Goal: Task Accomplishment & Management: Manage account settings

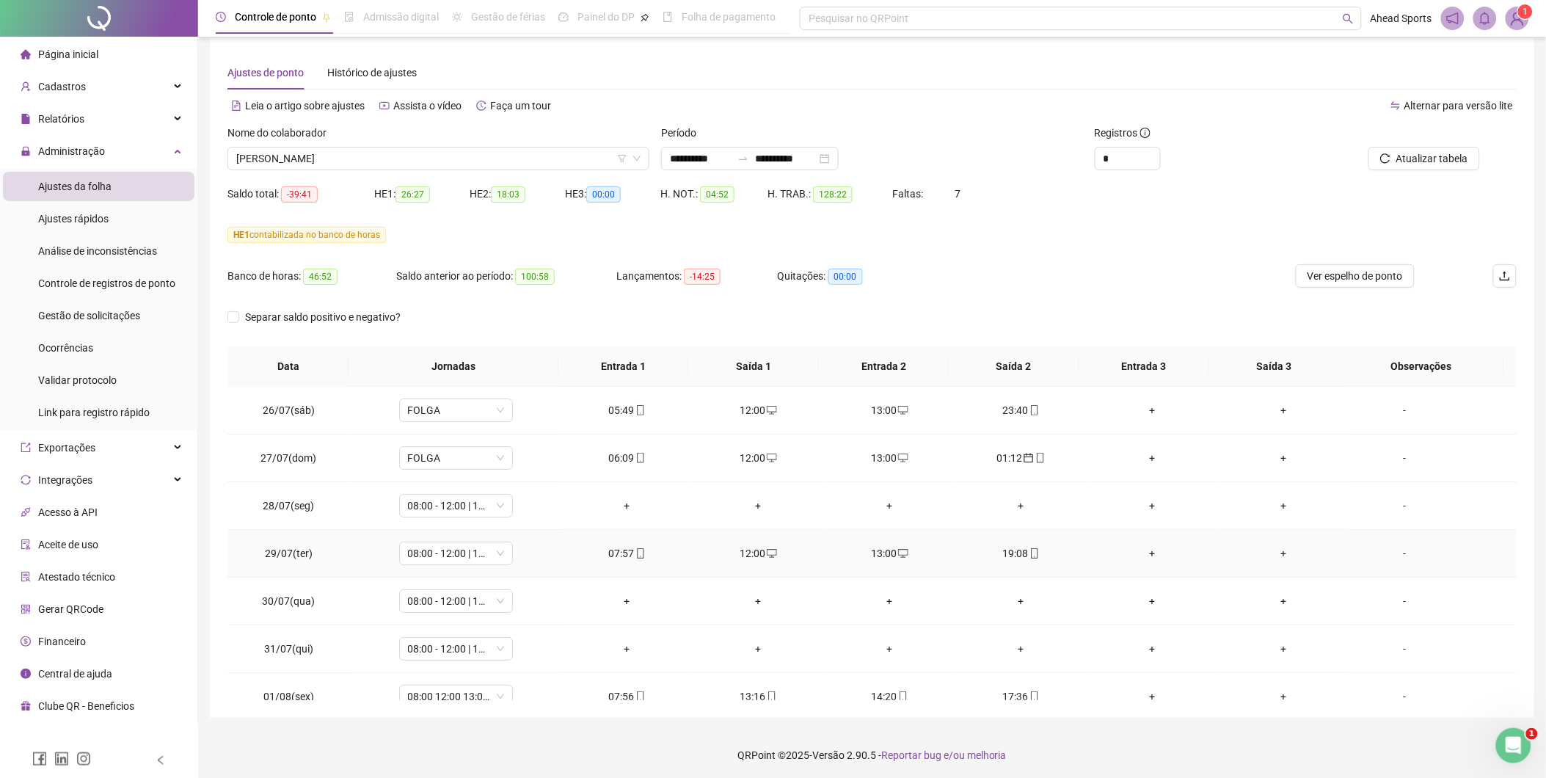
scroll to position [12, 0]
click at [103, 346] on li "Ocorrências" at bounding box center [98, 347] width 191 height 29
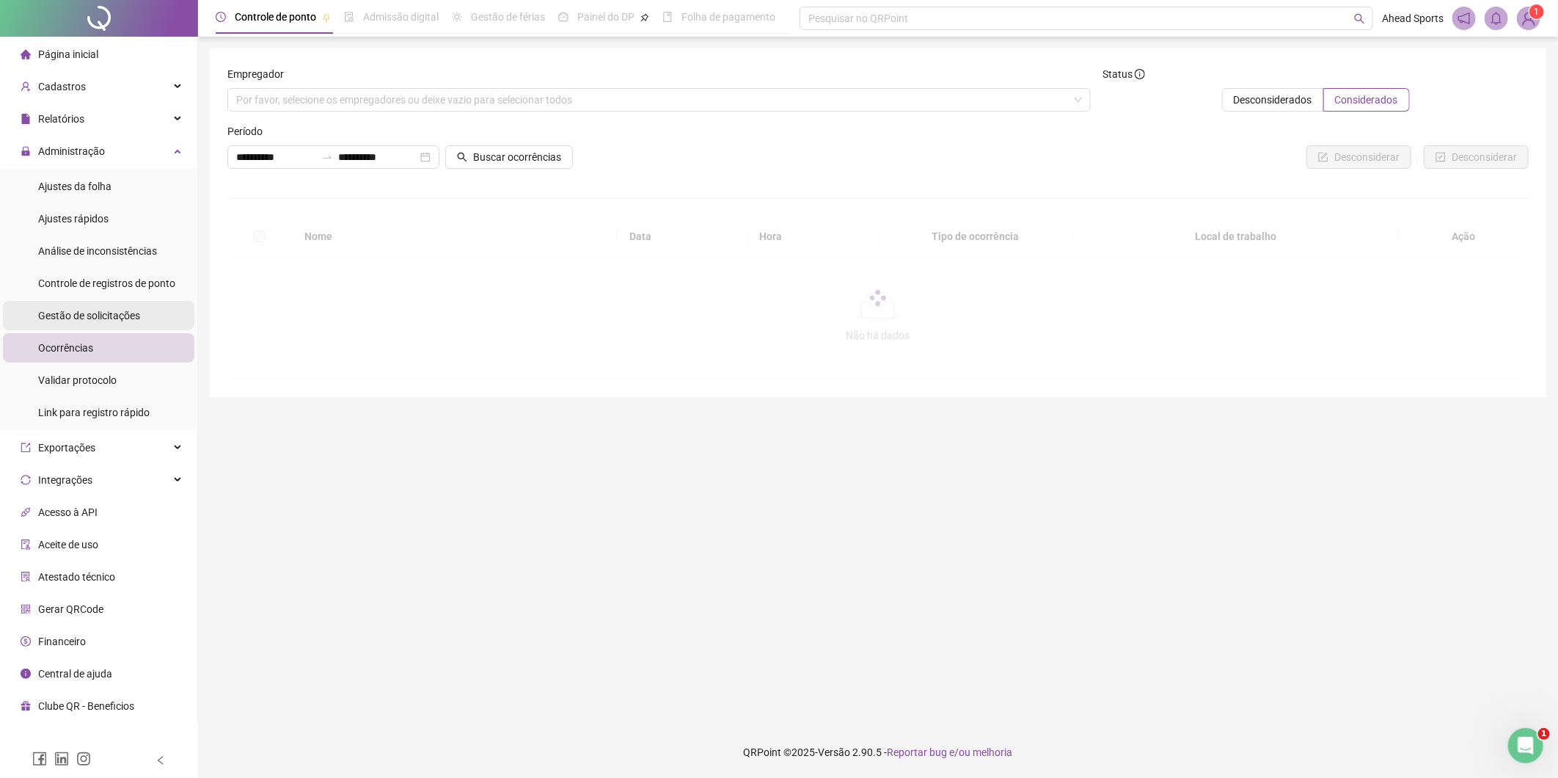
click at [136, 318] on span "Gestão de solicitações" at bounding box center [89, 316] width 102 height 12
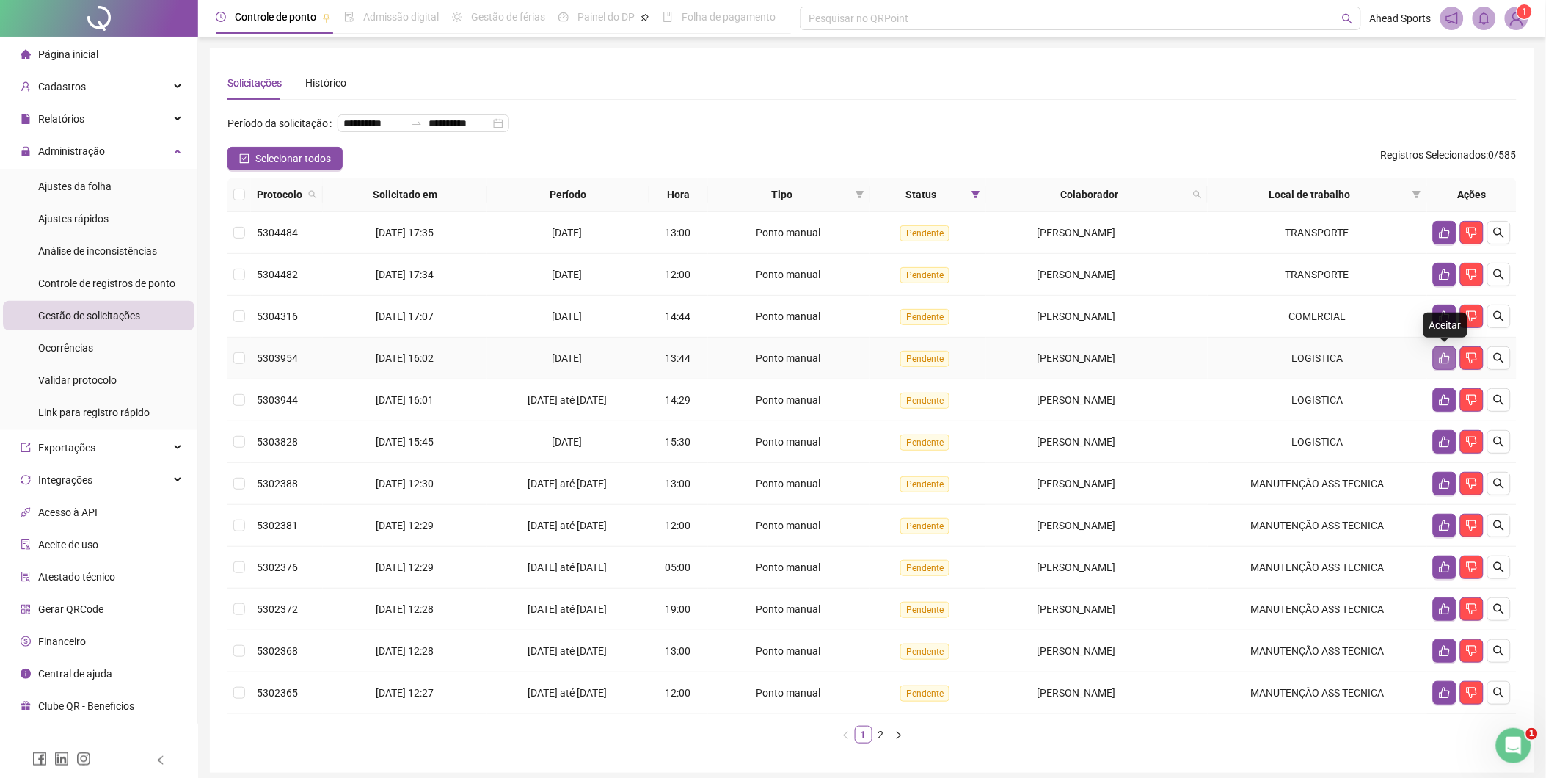
click at [1448, 356] on icon "like" at bounding box center [1444, 358] width 10 height 11
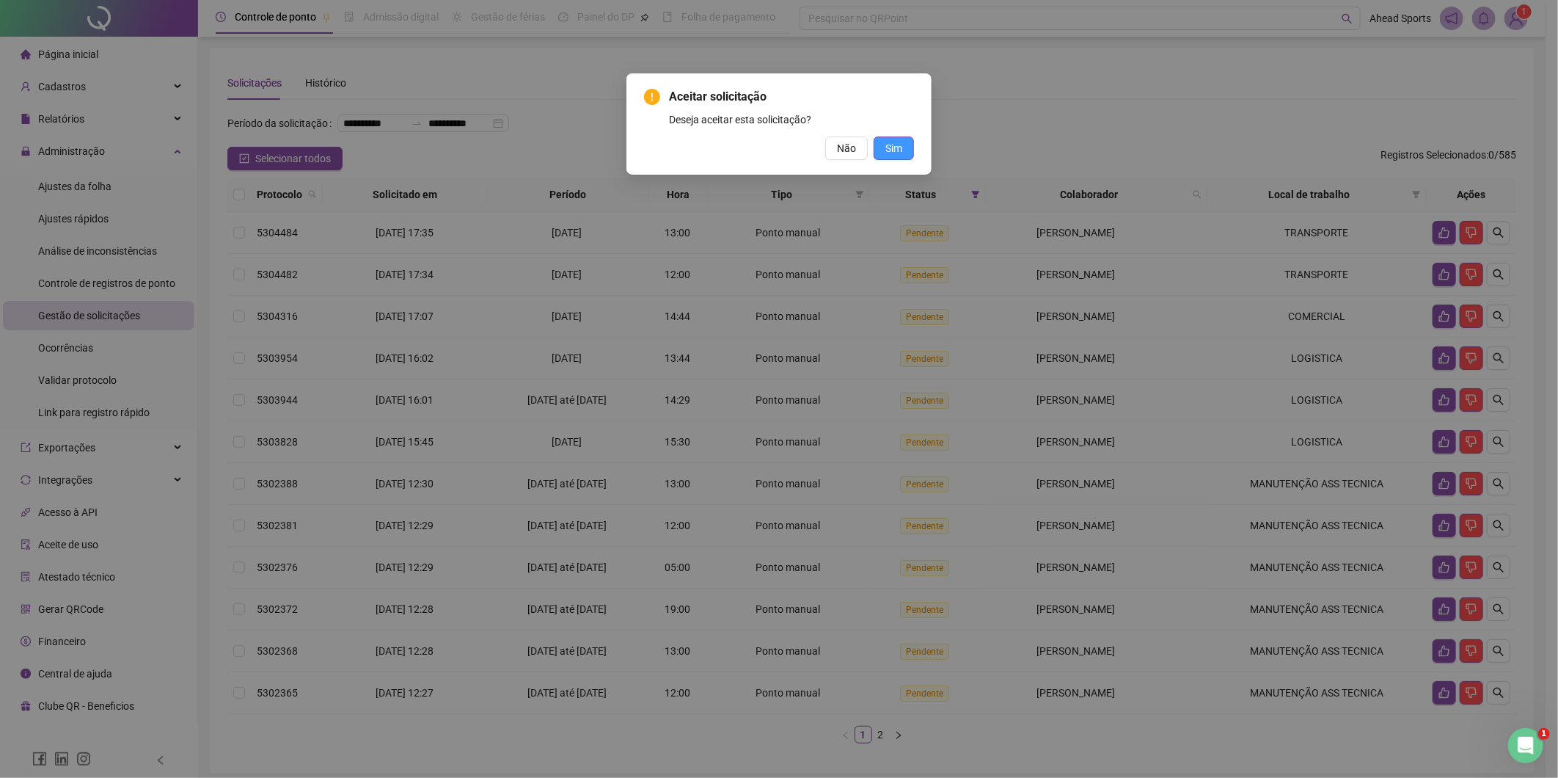
click at [883, 149] on button "Sim" at bounding box center [894, 147] width 40 height 23
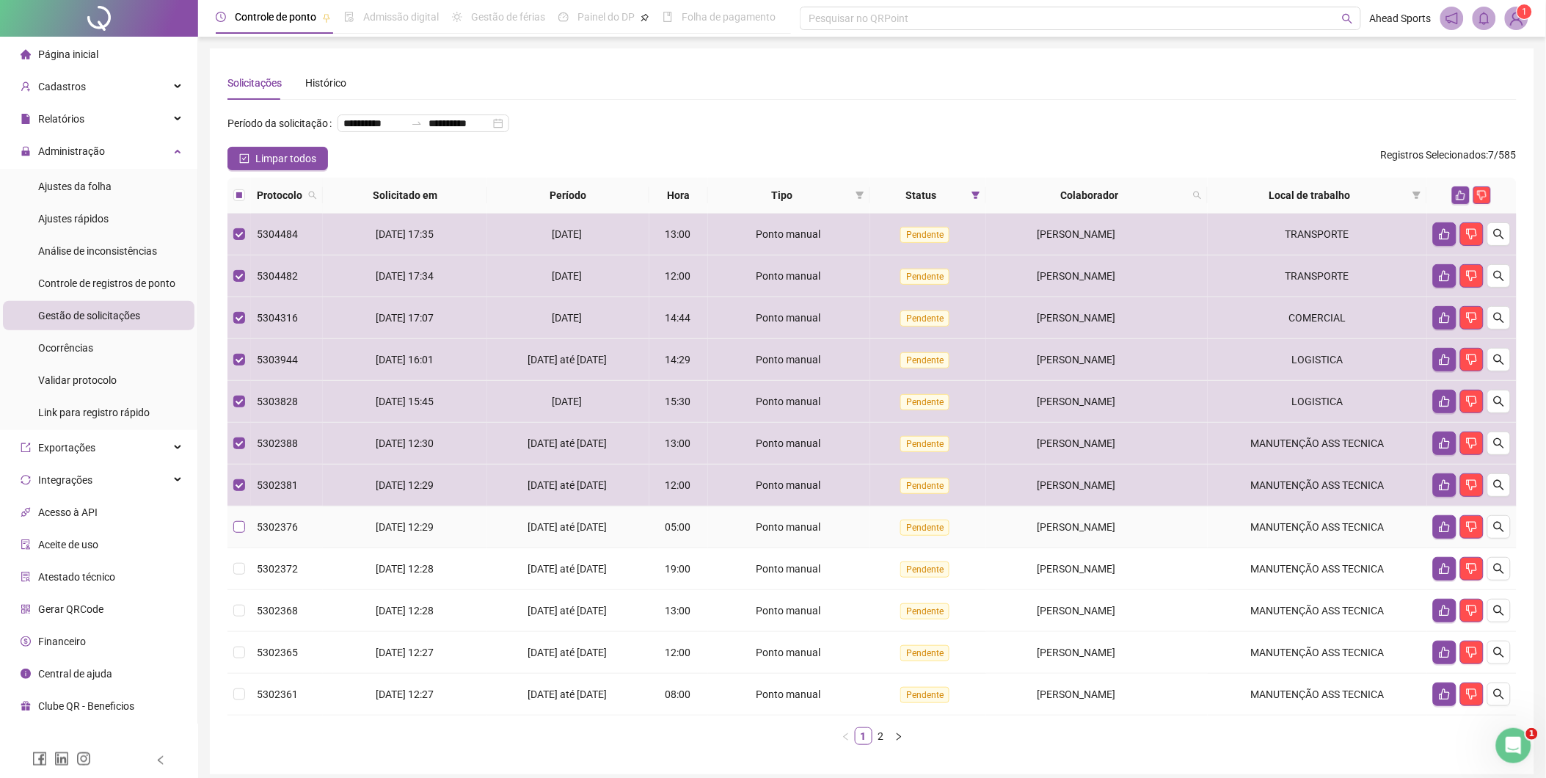
click at [243, 534] on label at bounding box center [239, 527] width 12 height 16
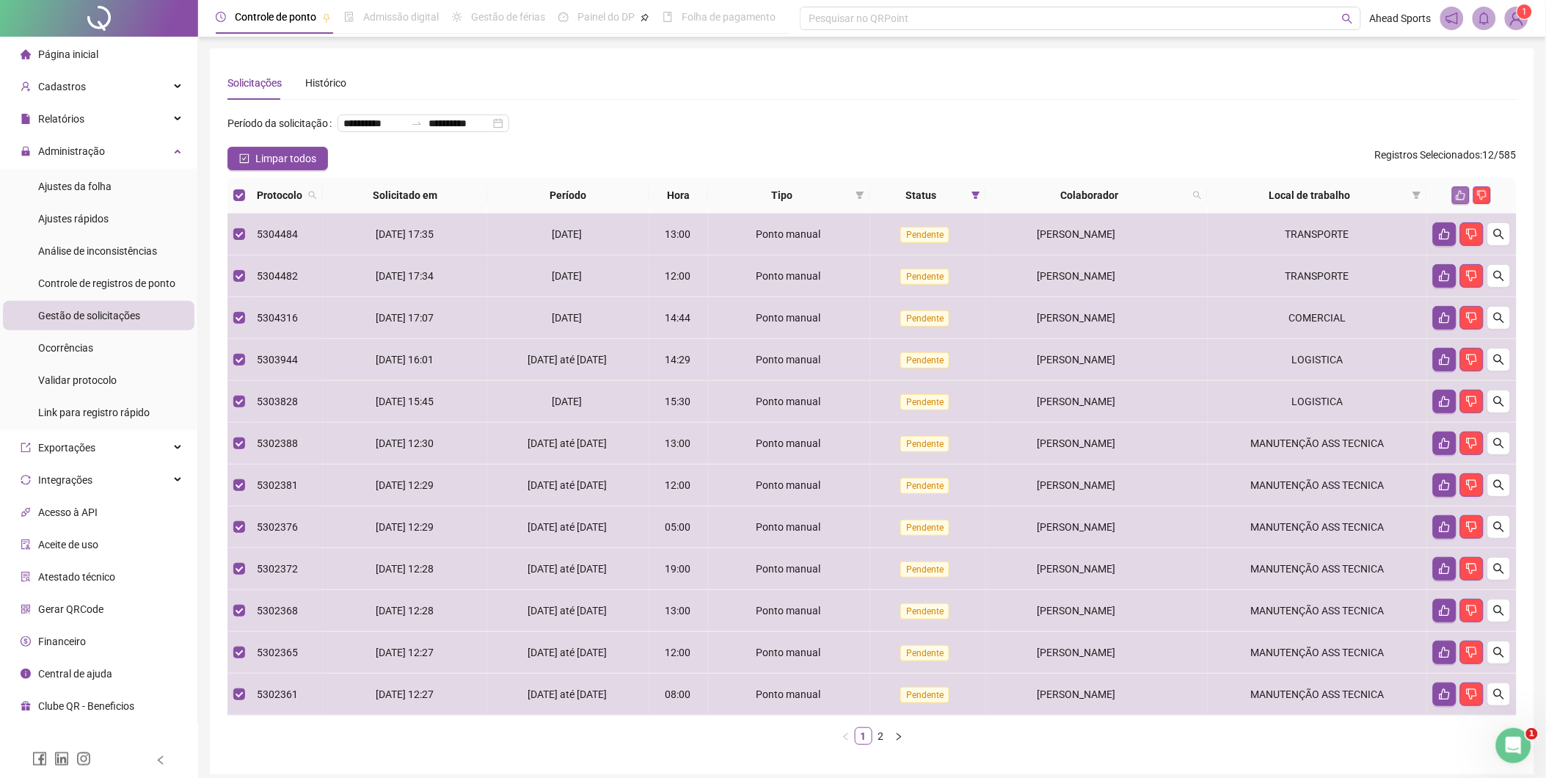
click at [1456, 198] on icon "like" at bounding box center [1461, 195] width 10 height 10
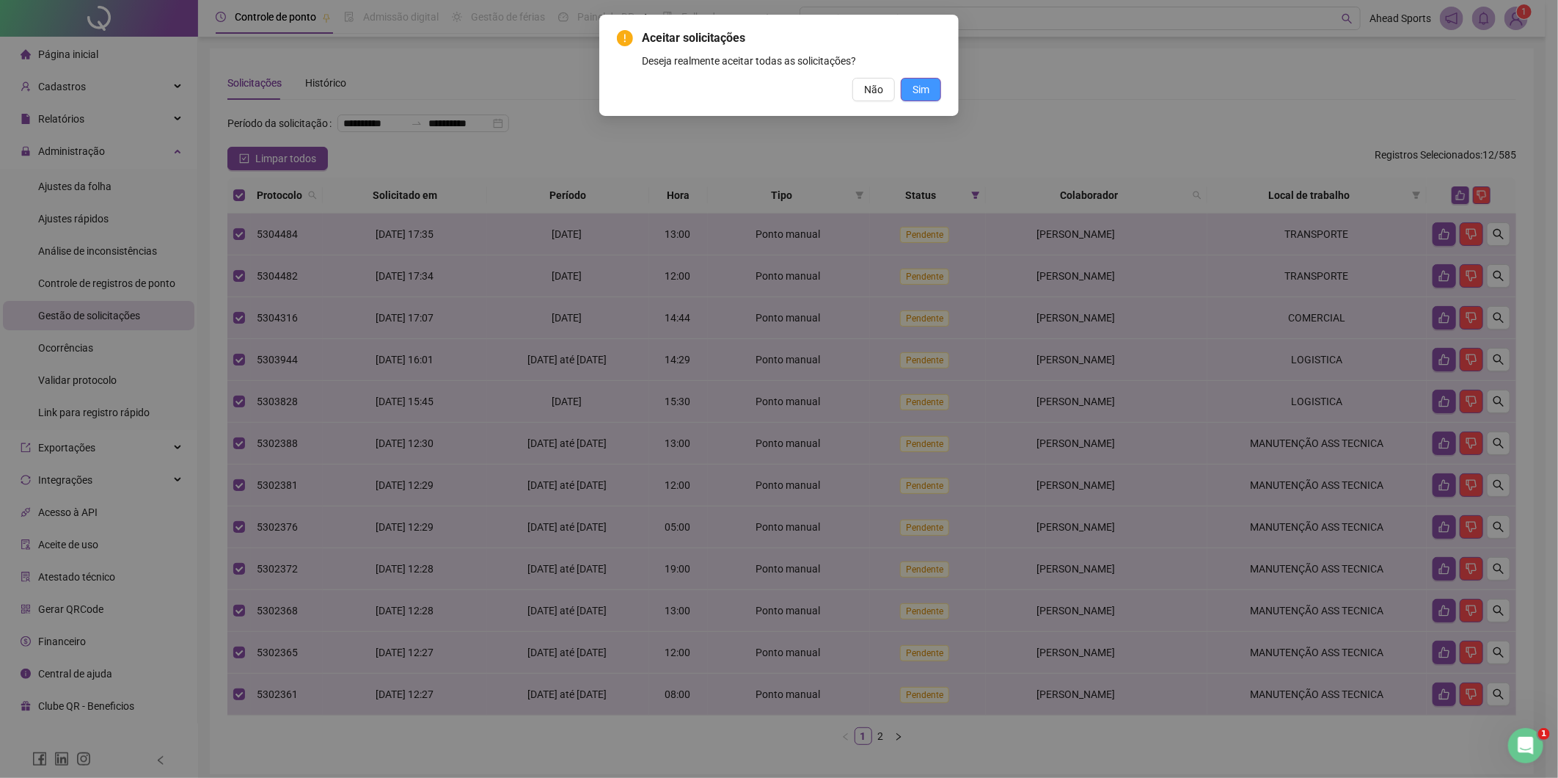
click at [939, 96] on button "Sim" at bounding box center [921, 89] width 40 height 23
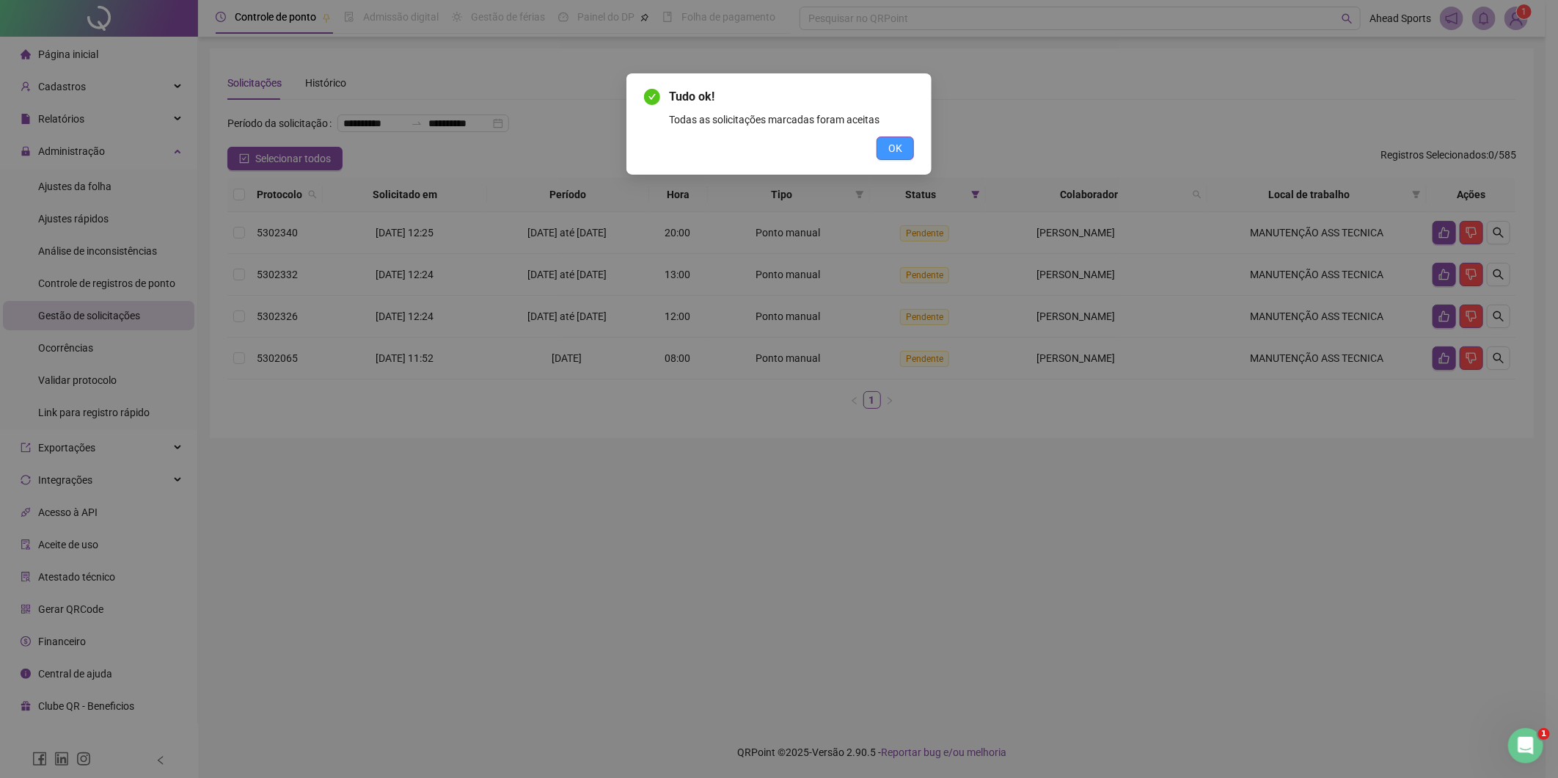
click at [893, 151] on span "OK" at bounding box center [895, 148] width 14 height 16
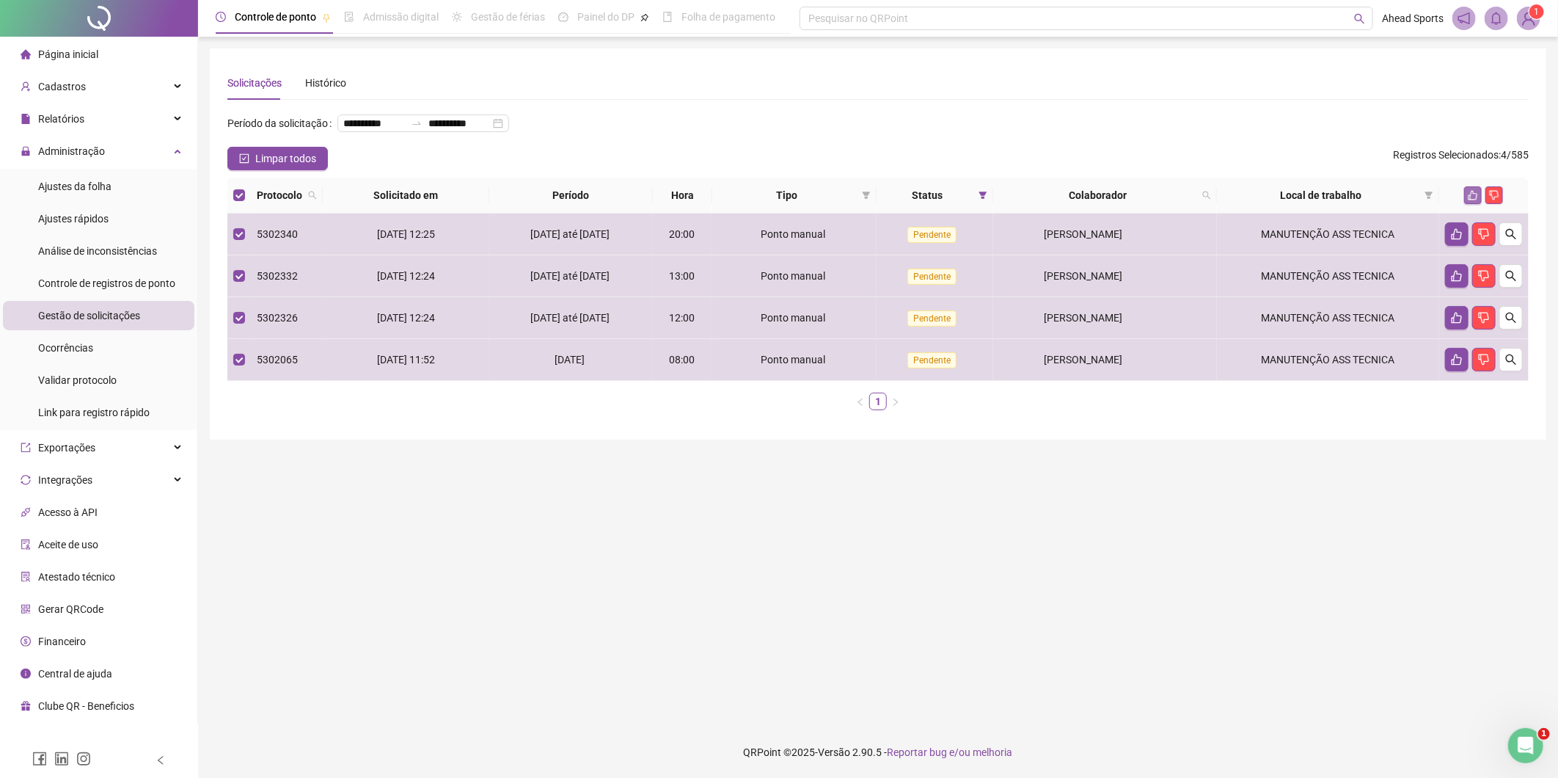
click at [1475, 194] on icon "like" at bounding box center [1473, 195] width 10 height 10
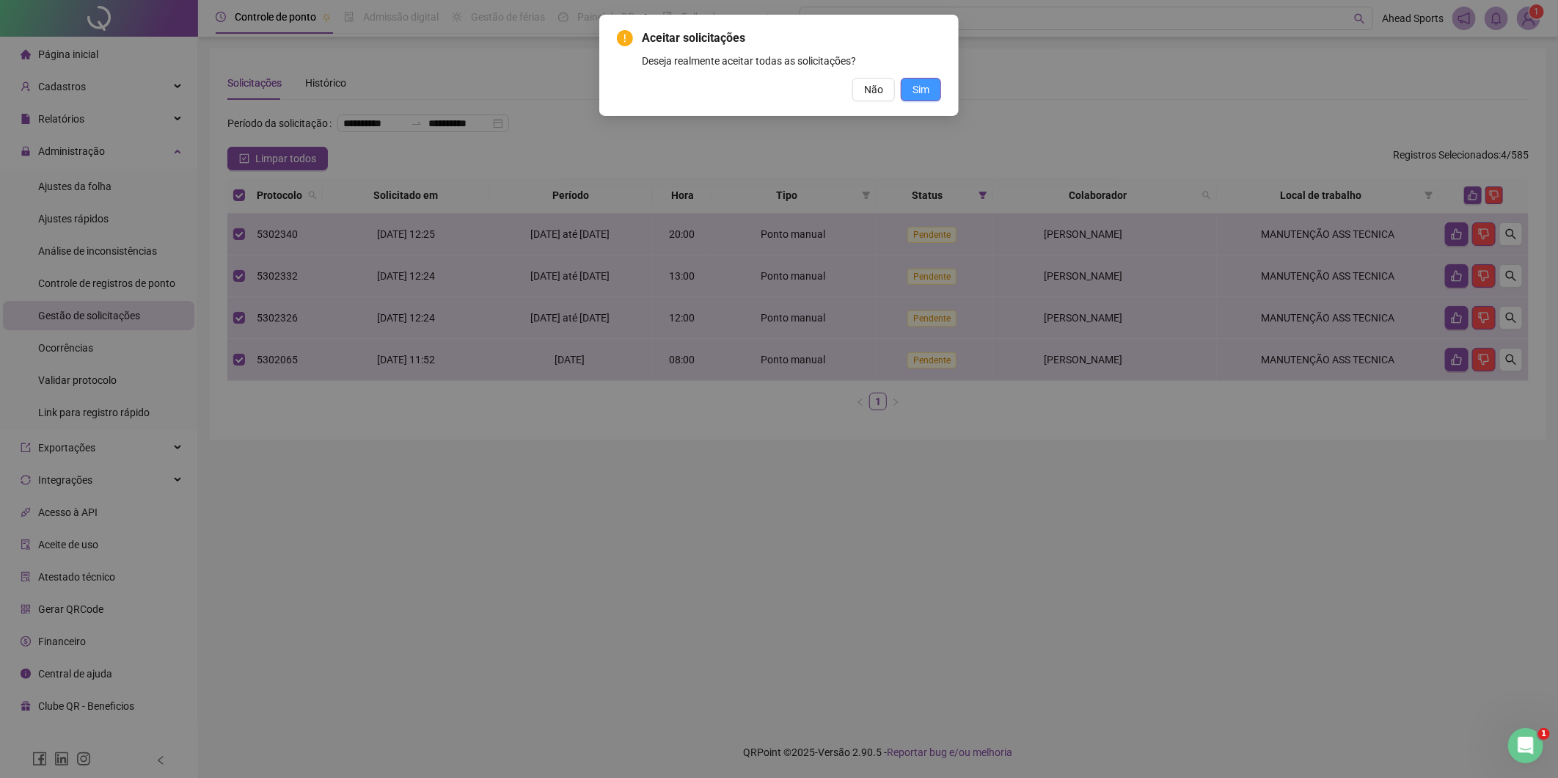
click at [917, 94] on span "Sim" at bounding box center [921, 89] width 17 height 16
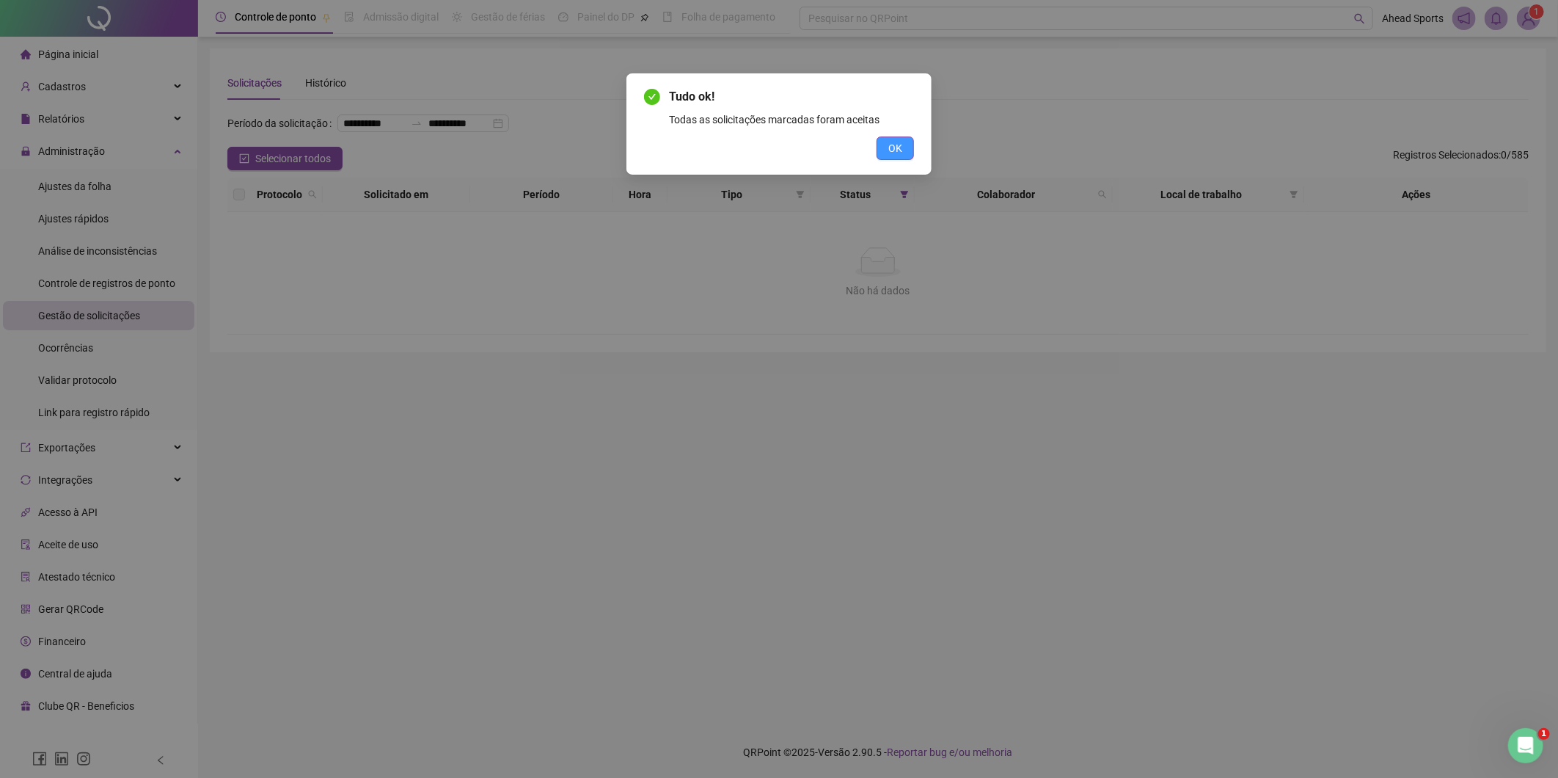
click at [903, 158] on button "OK" at bounding box center [895, 147] width 37 height 23
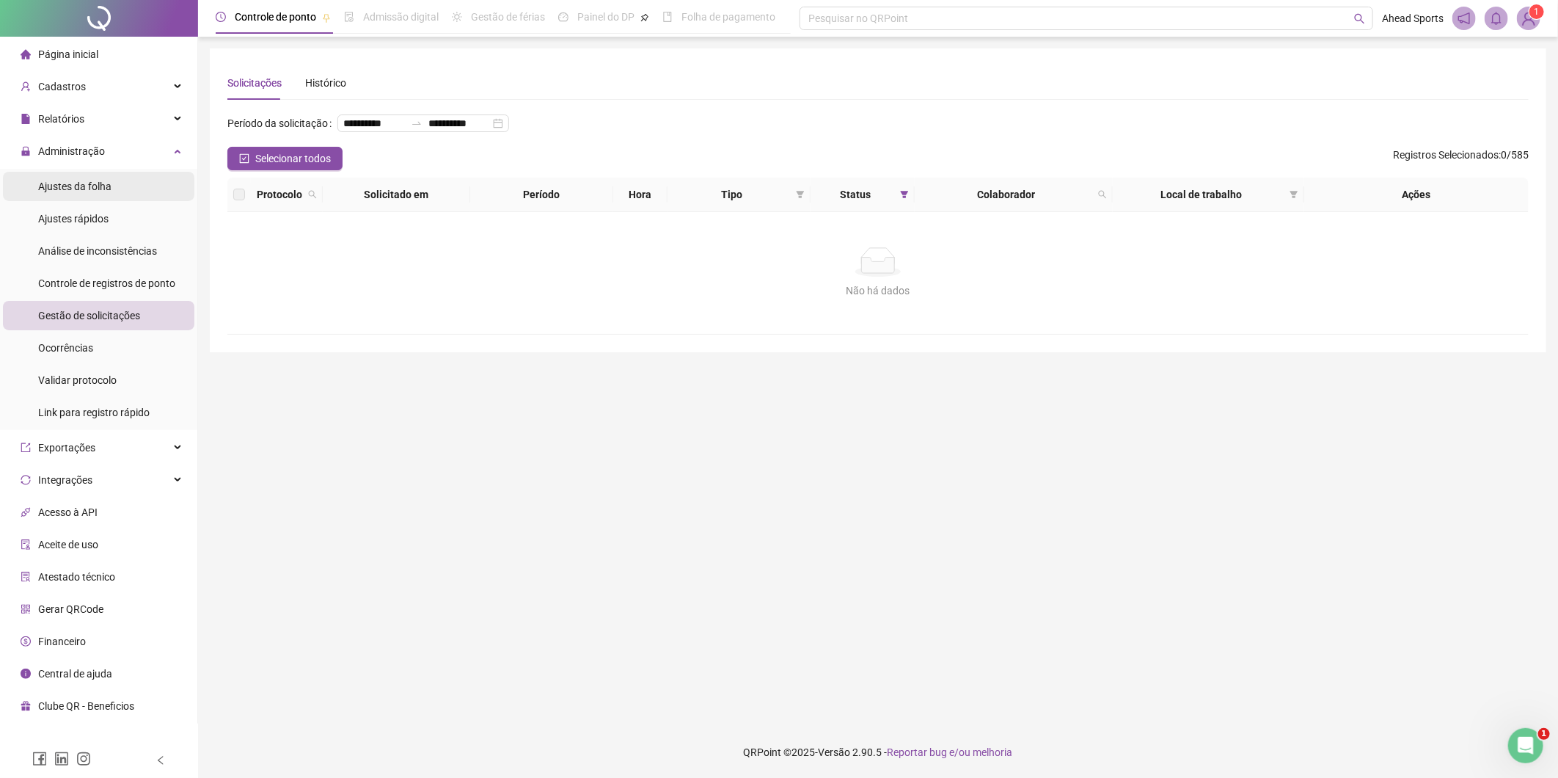
click at [112, 182] on li "Ajustes da folha" at bounding box center [98, 186] width 191 height 29
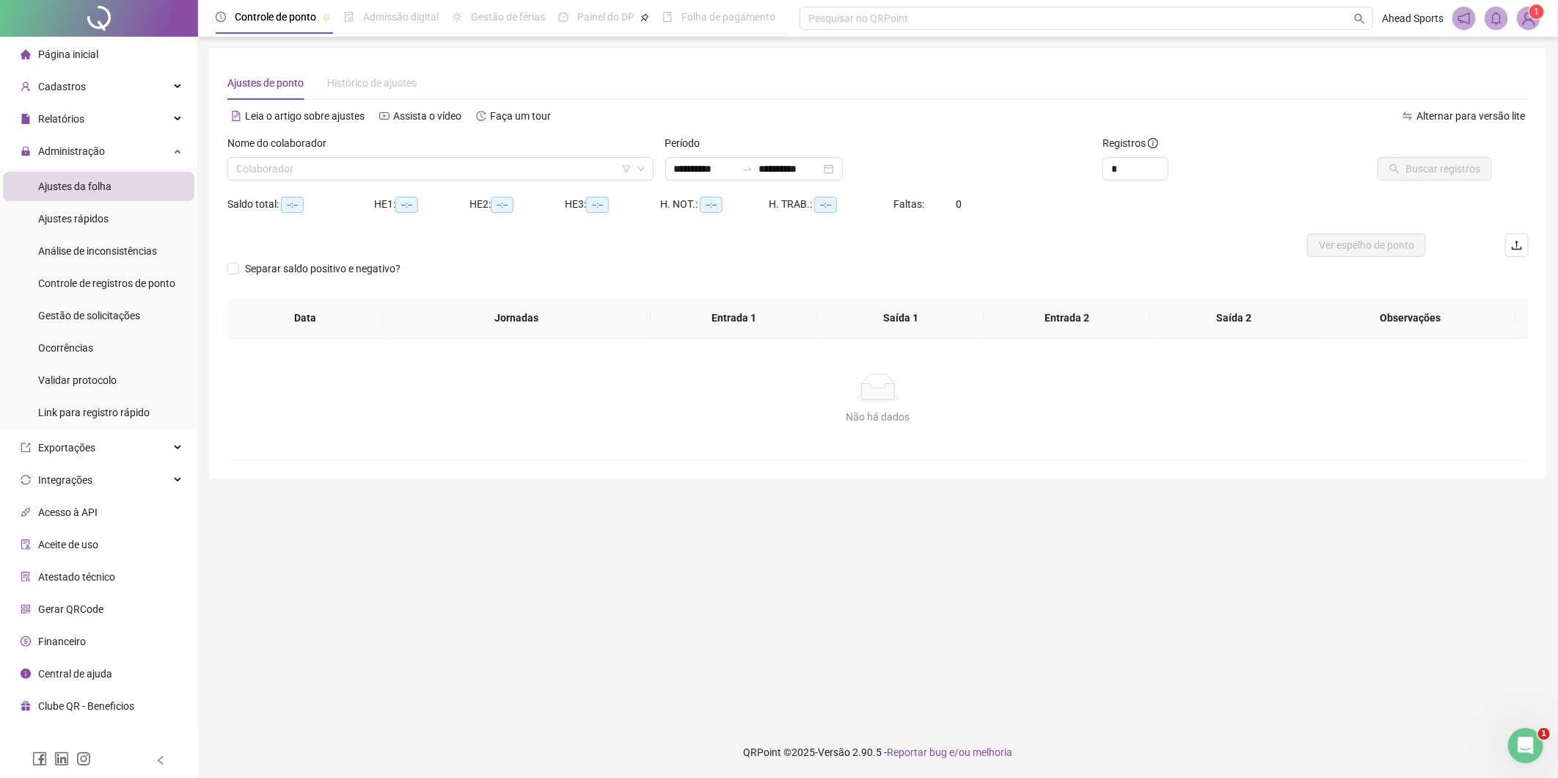
type input "**********"
click at [596, 164] on input "search" at bounding box center [433, 169] width 395 height 22
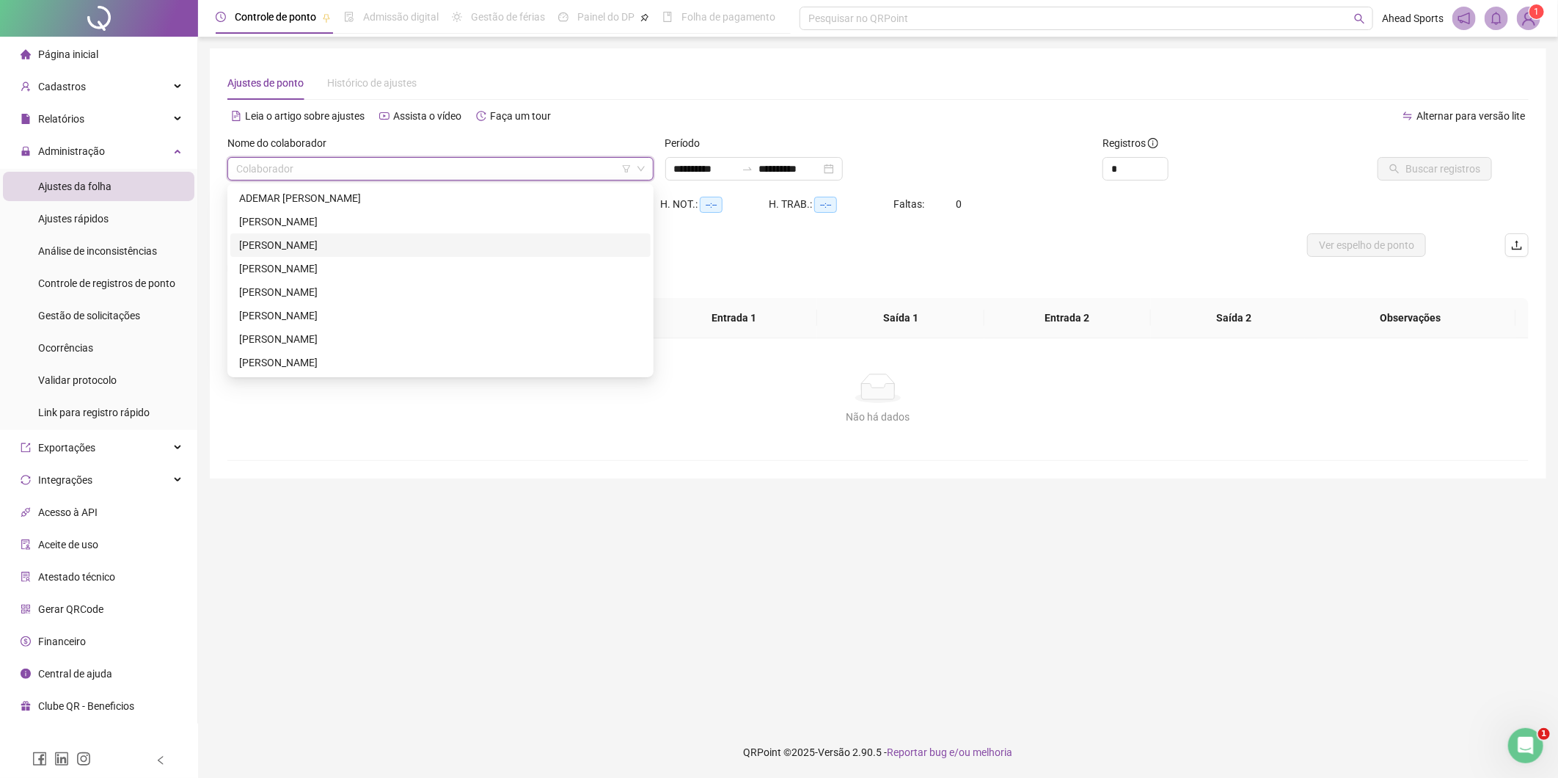
click at [446, 246] on div "[PERSON_NAME]" at bounding box center [440, 245] width 403 height 16
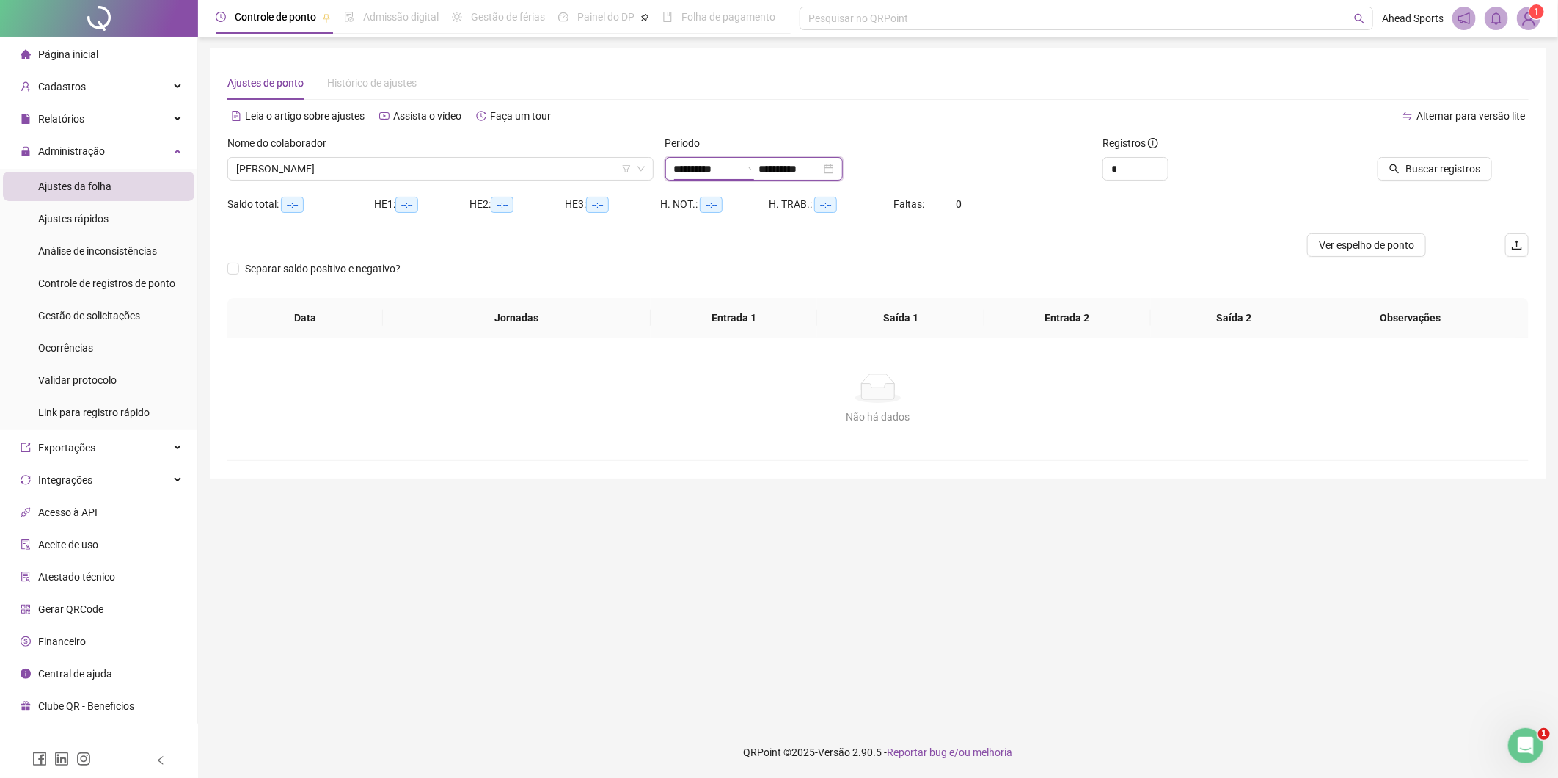
click at [731, 163] on input "**********" at bounding box center [705, 169] width 62 height 16
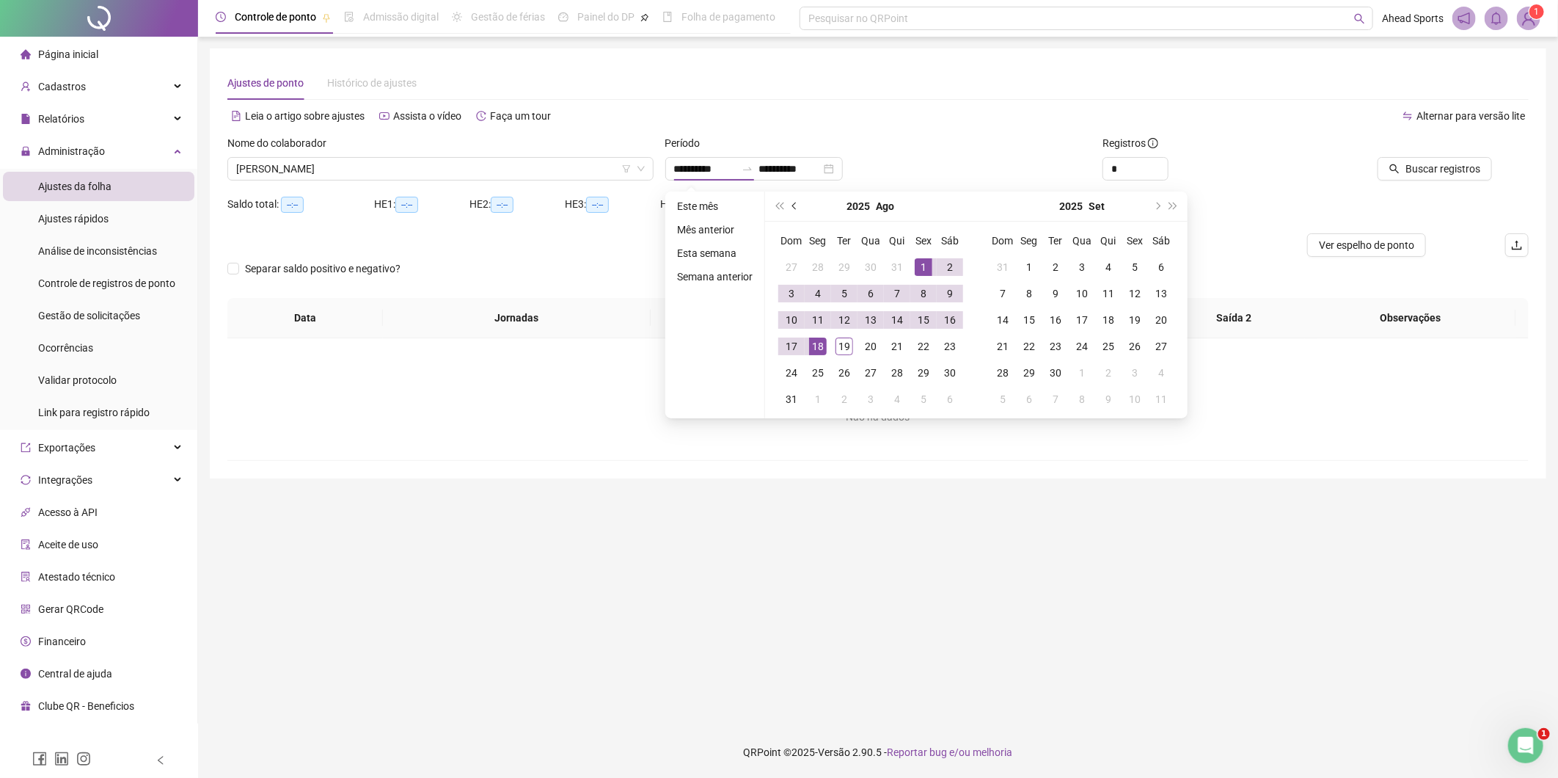
click at [796, 207] on button "prev-year" at bounding box center [795, 205] width 16 height 29
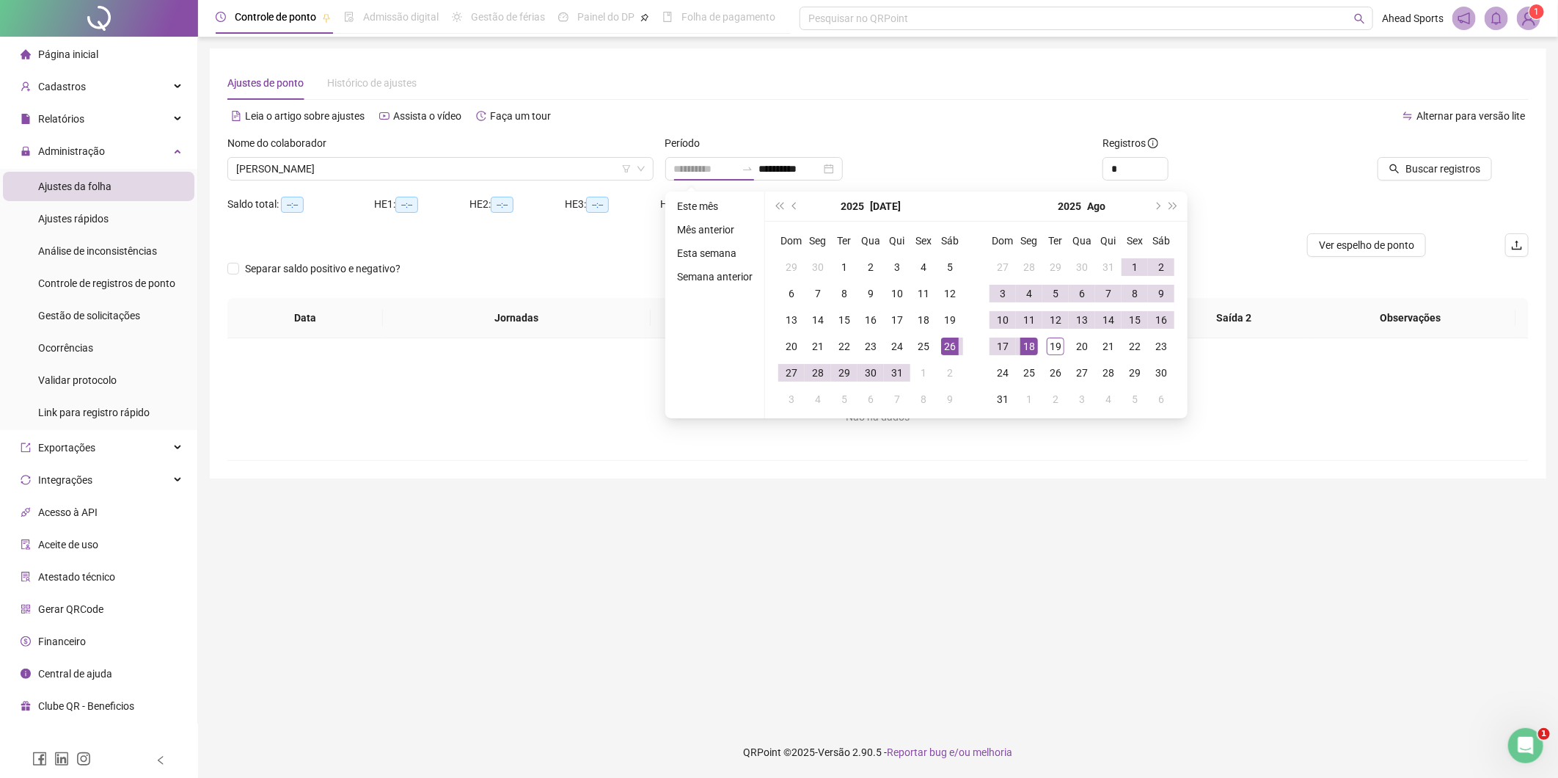
type input "**********"
click at [950, 347] on div "26" at bounding box center [950, 346] width 18 height 18
type input "**********"
click at [1058, 346] on div "19" at bounding box center [1056, 346] width 18 height 18
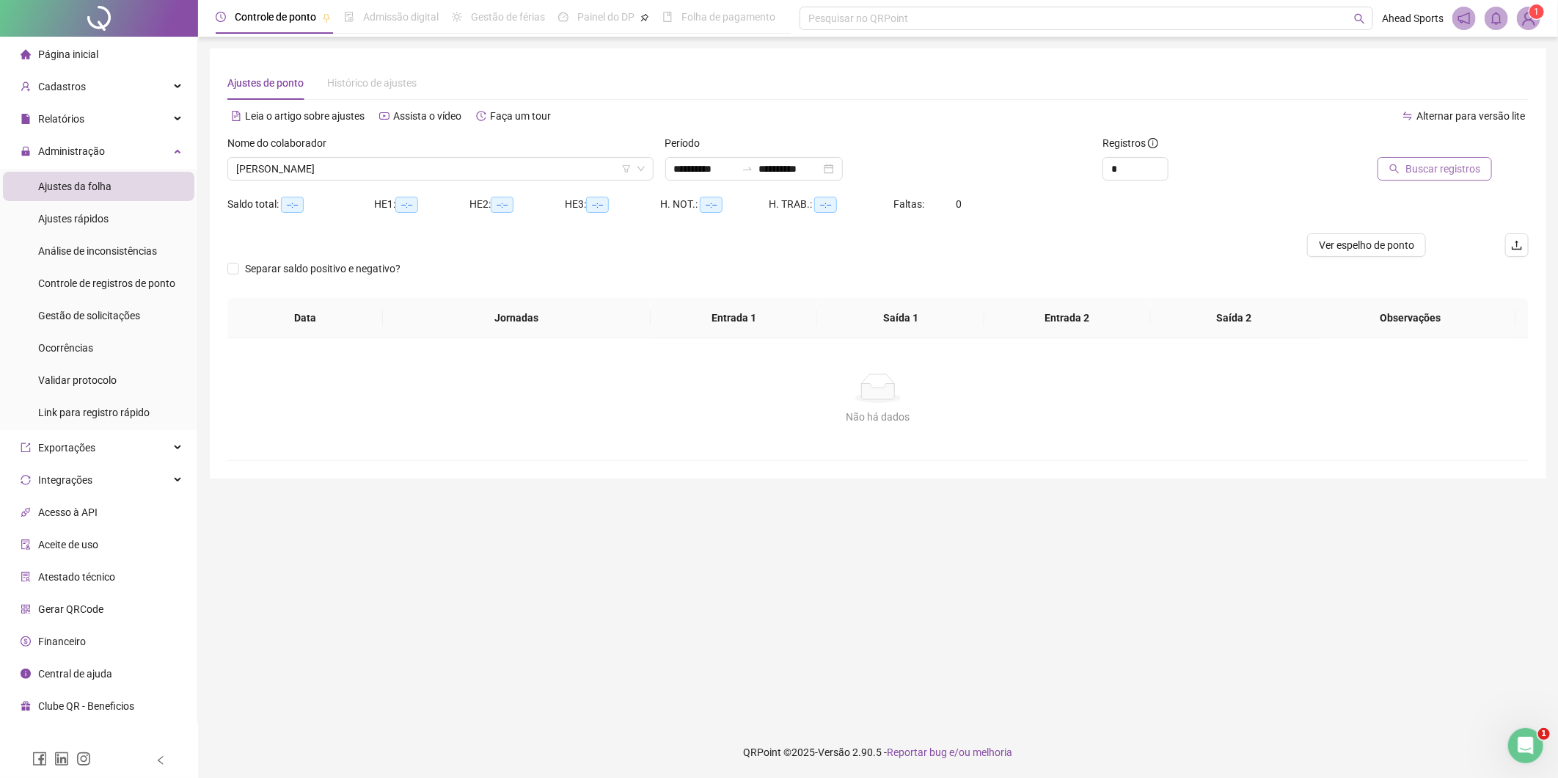
click at [1412, 161] on span "Buscar registros" at bounding box center [1443, 169] width 75 height 16
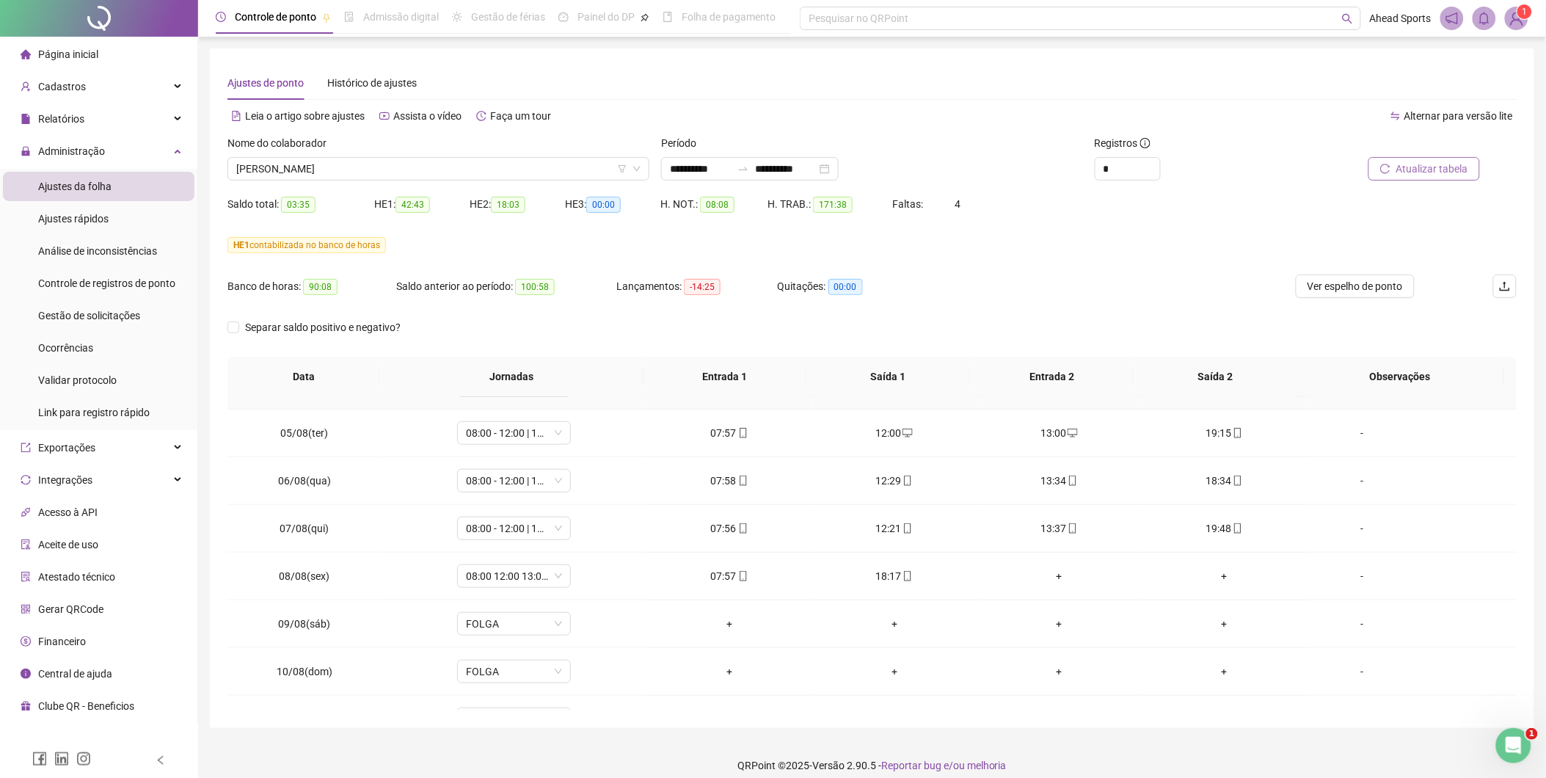
scroll to position [489, 0]
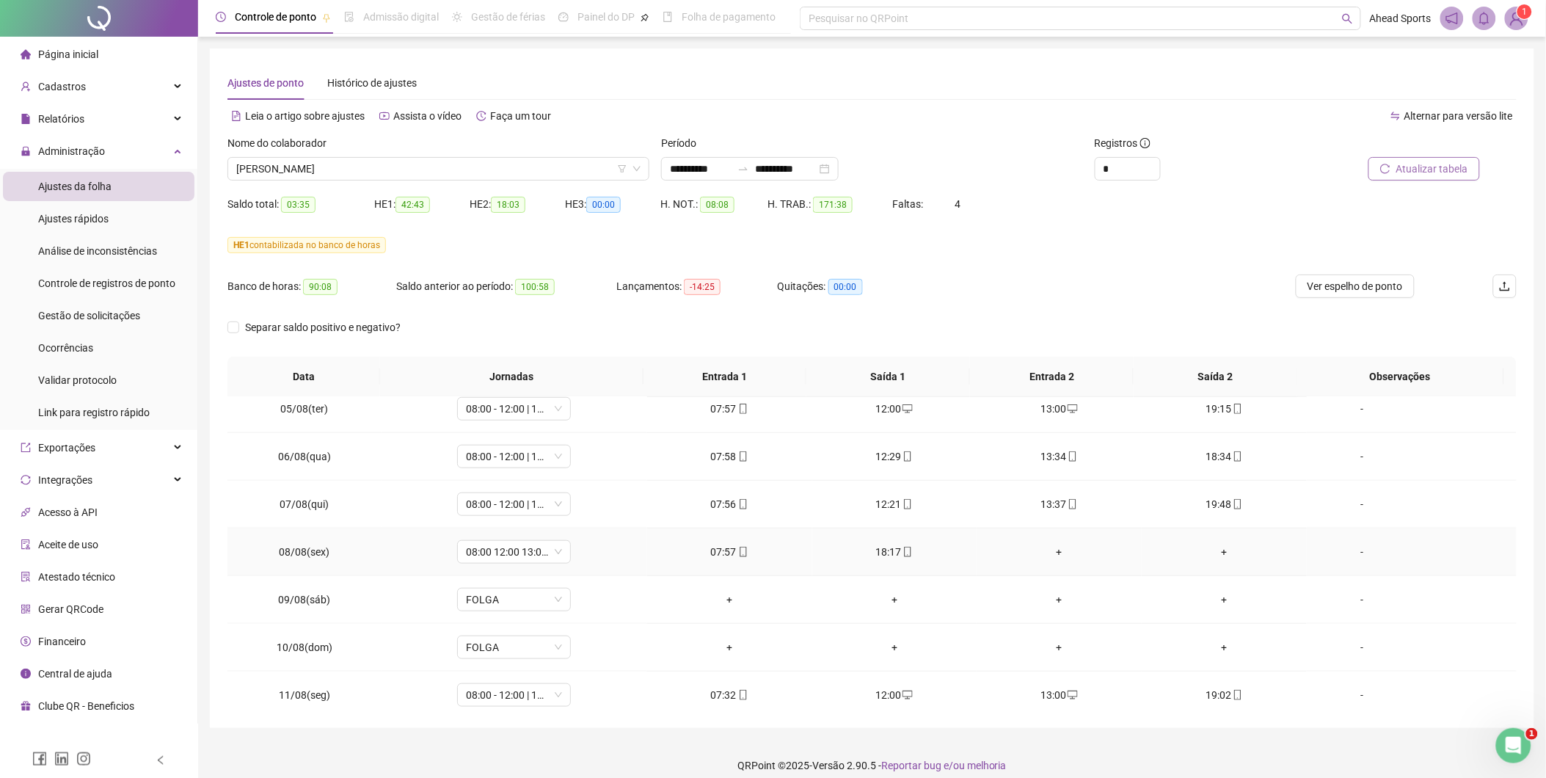
click at [1052, 551] on div "+" at bounding box center [1059, 552] width 142 height 16
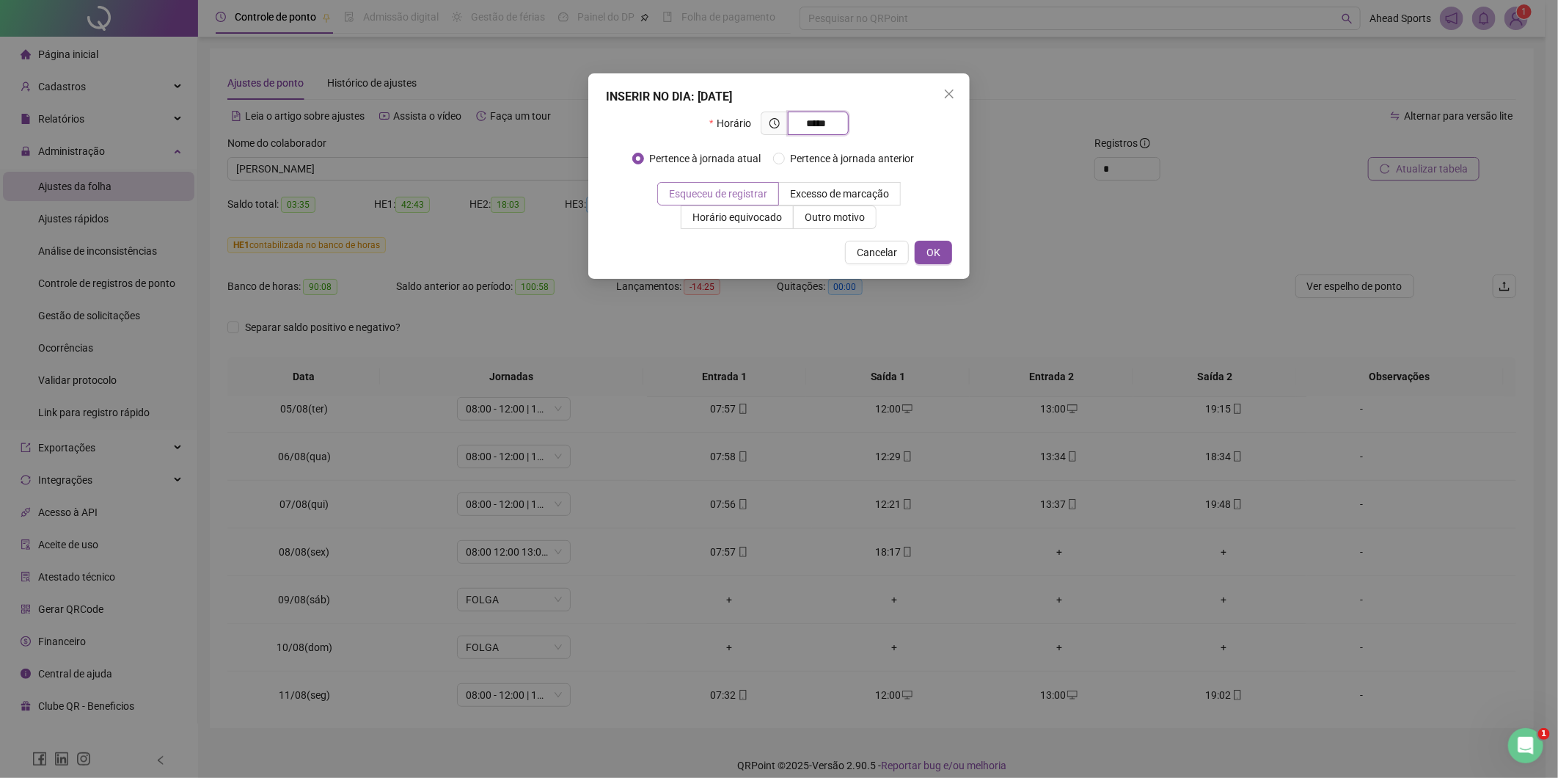
type input "*****"
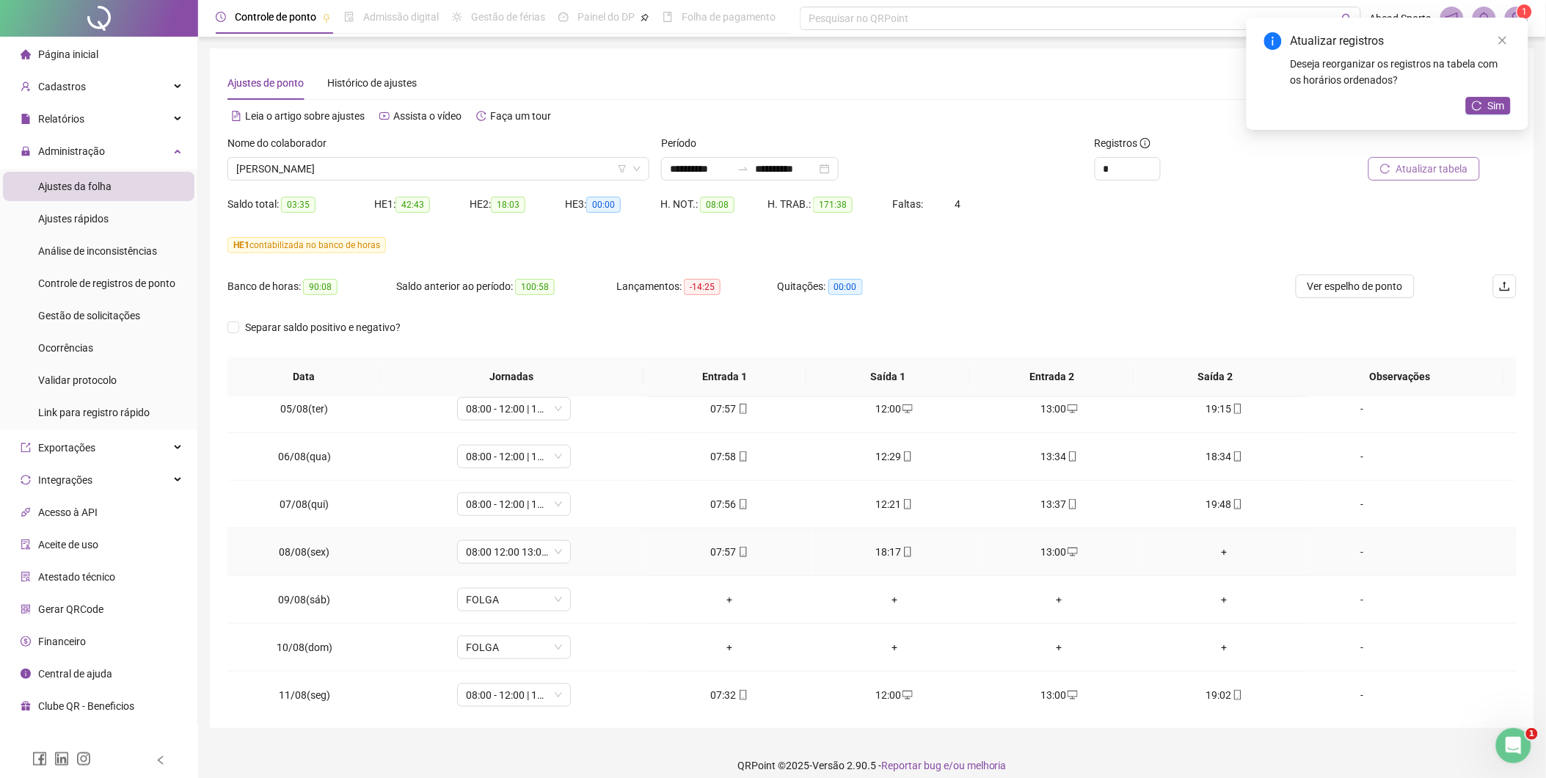
click at [1214, 555] on div "+" at bounding box center [1224, 552] width 142 height 16
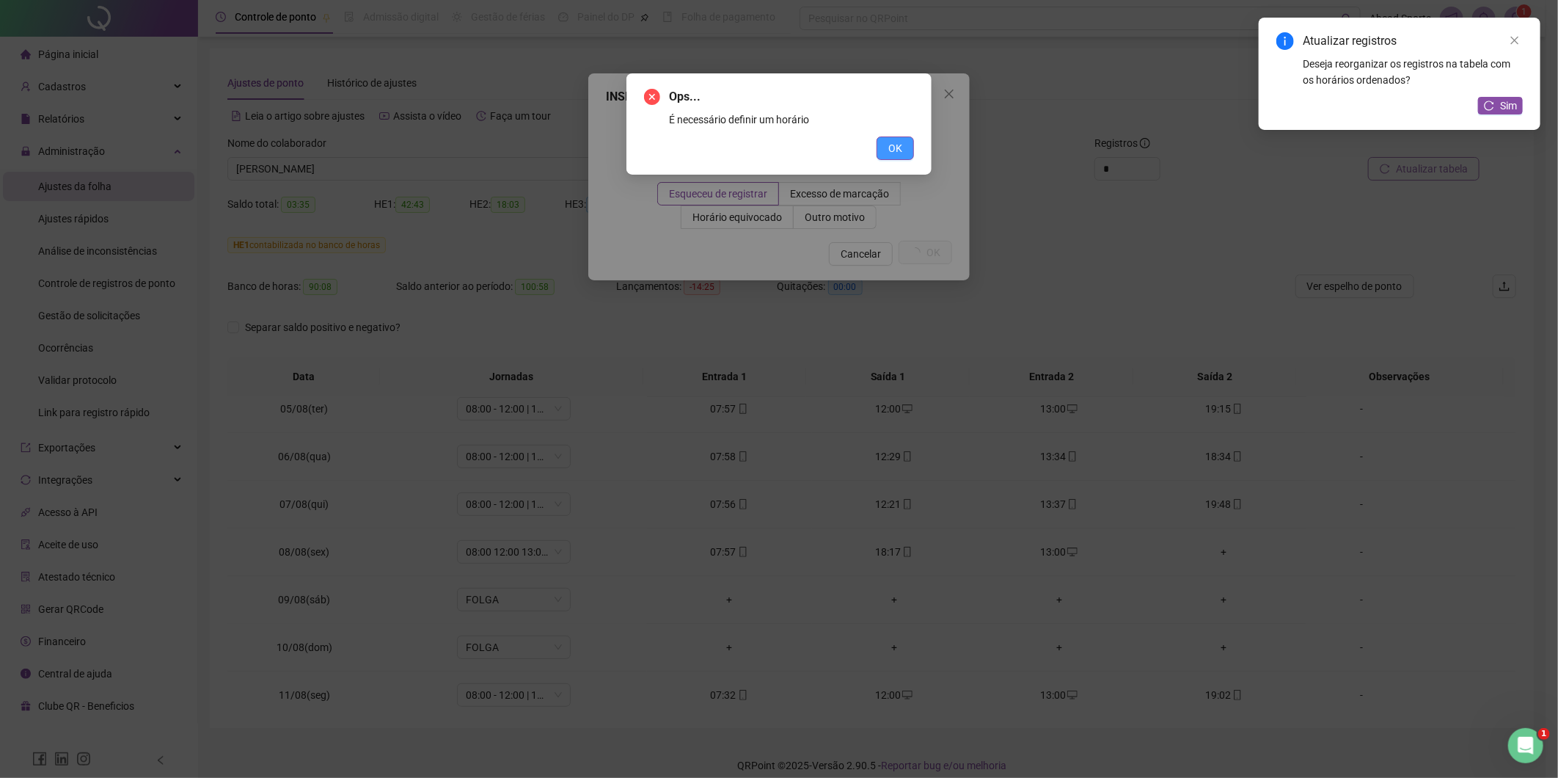
click at [898, 148] on span "OK" at bounding box center [895, 148] width 14 height 16
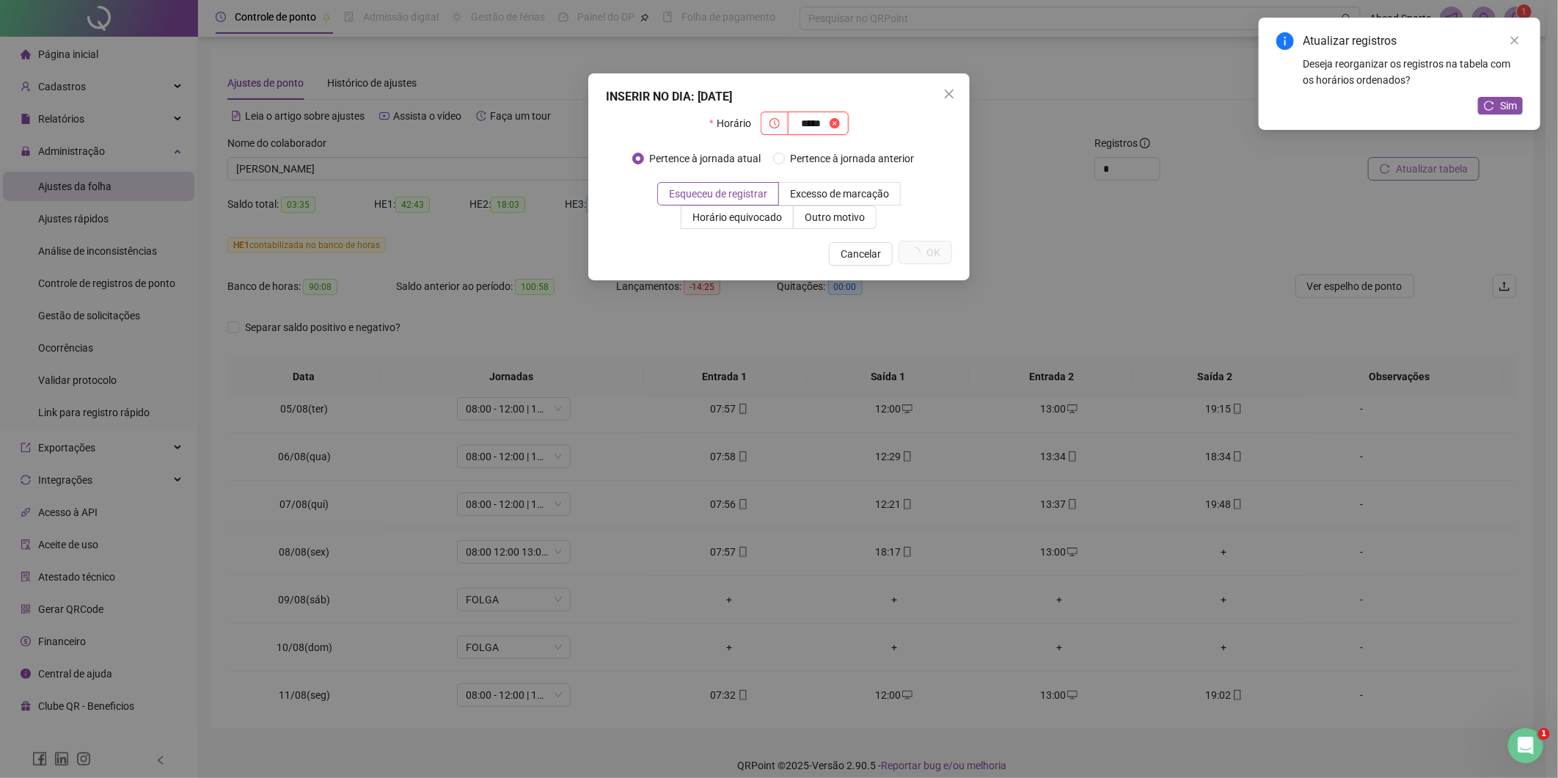
type input "*****"
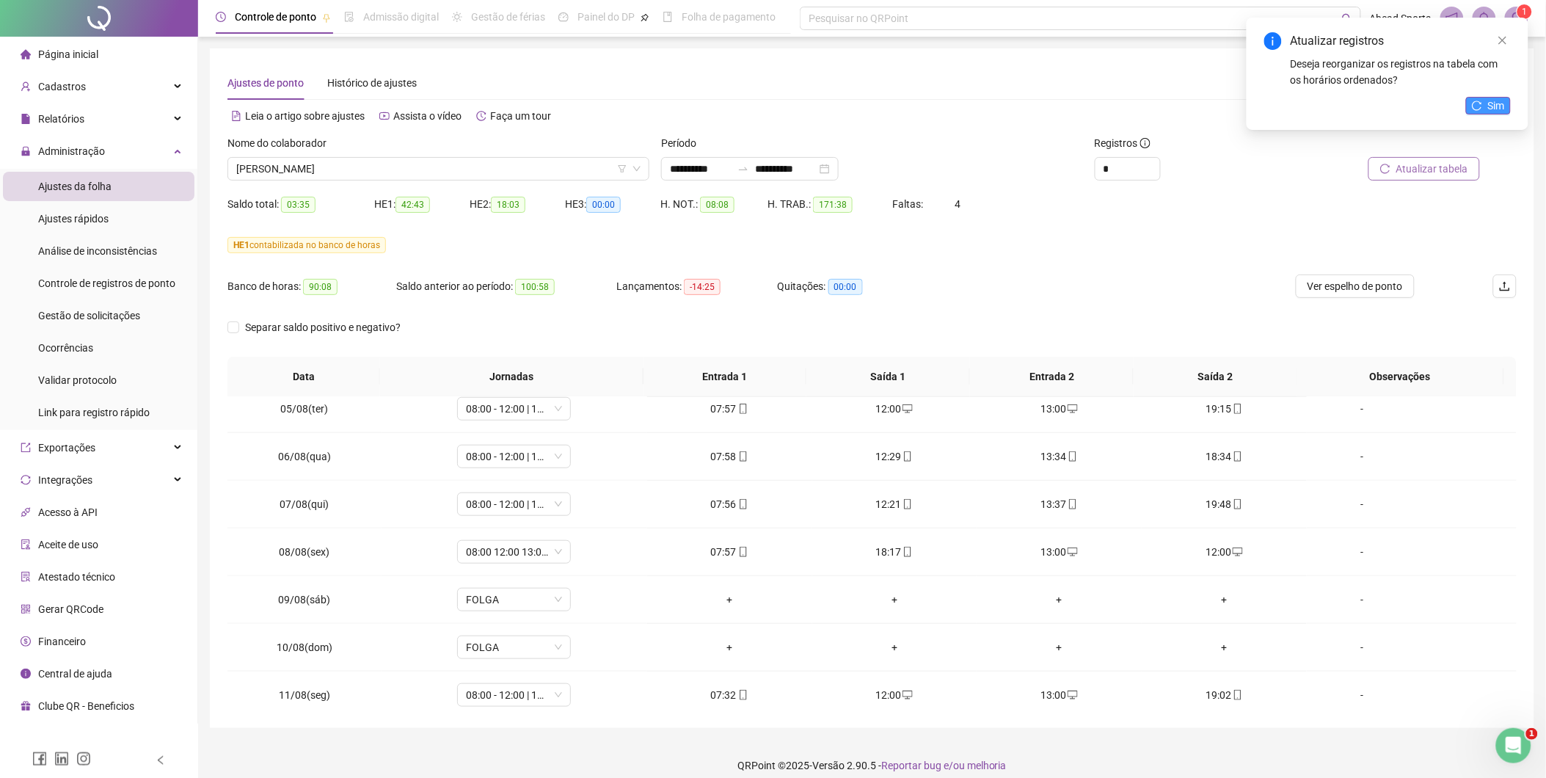
click at [1479, 110] on icon "reload" at bounding box center [1477, 106] width 10 height 10
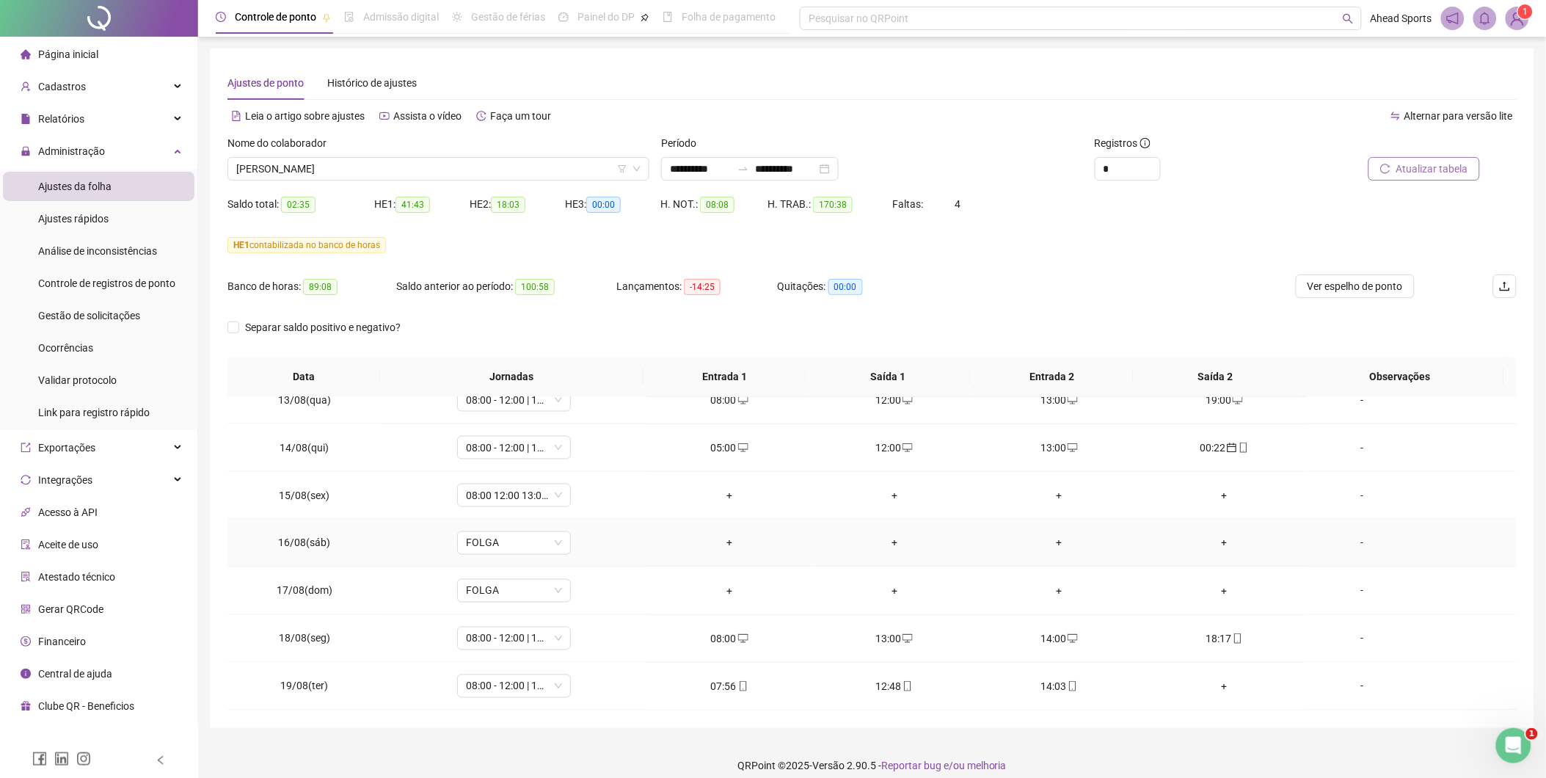
scroll to position [12, 0]
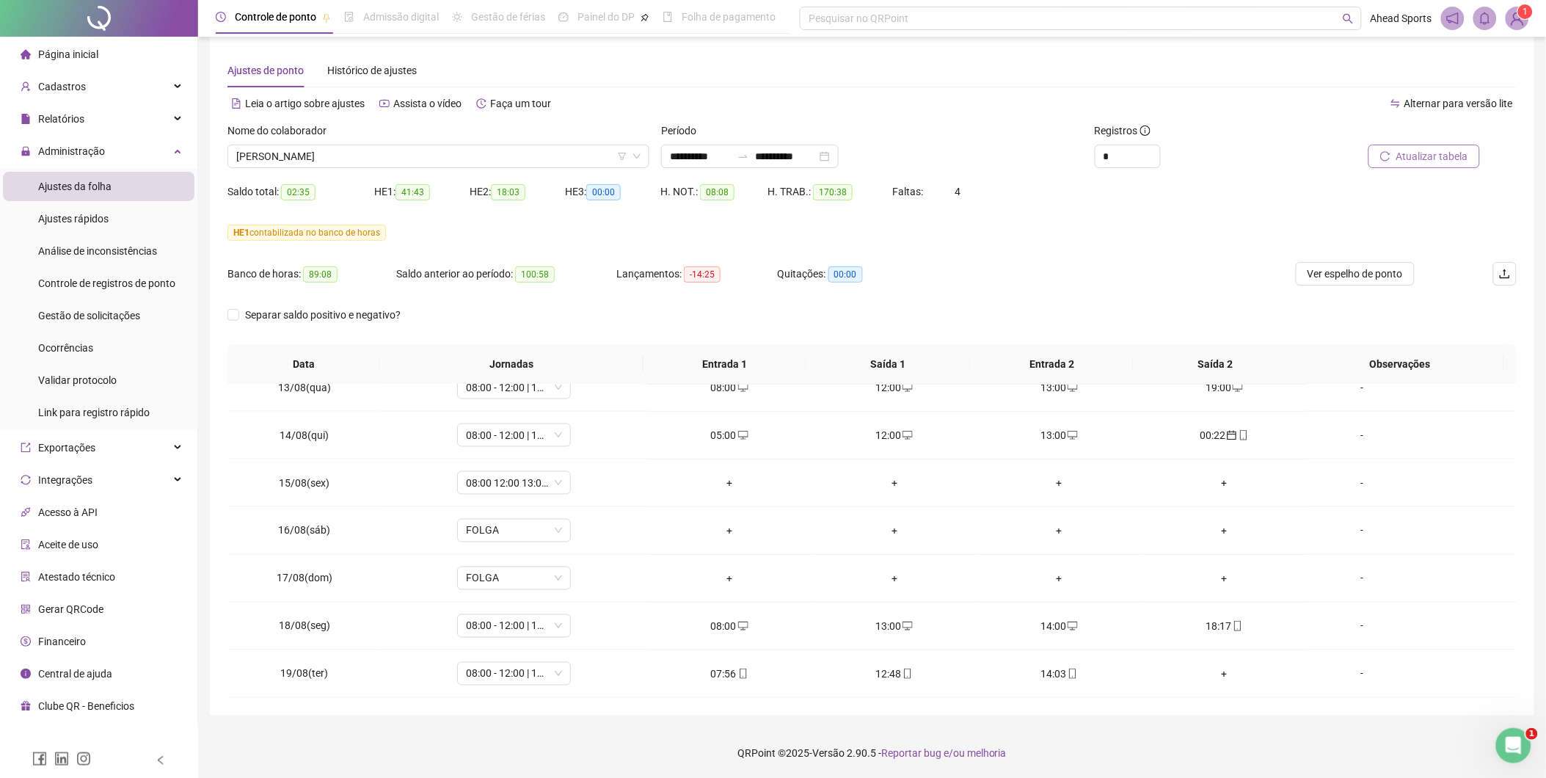
click at [1451, 156] on span "Atualizar tabela" at bounding box center [1432, 156] width 72 height 16
